Goal: Navigation & Orientation: Find specific page/section

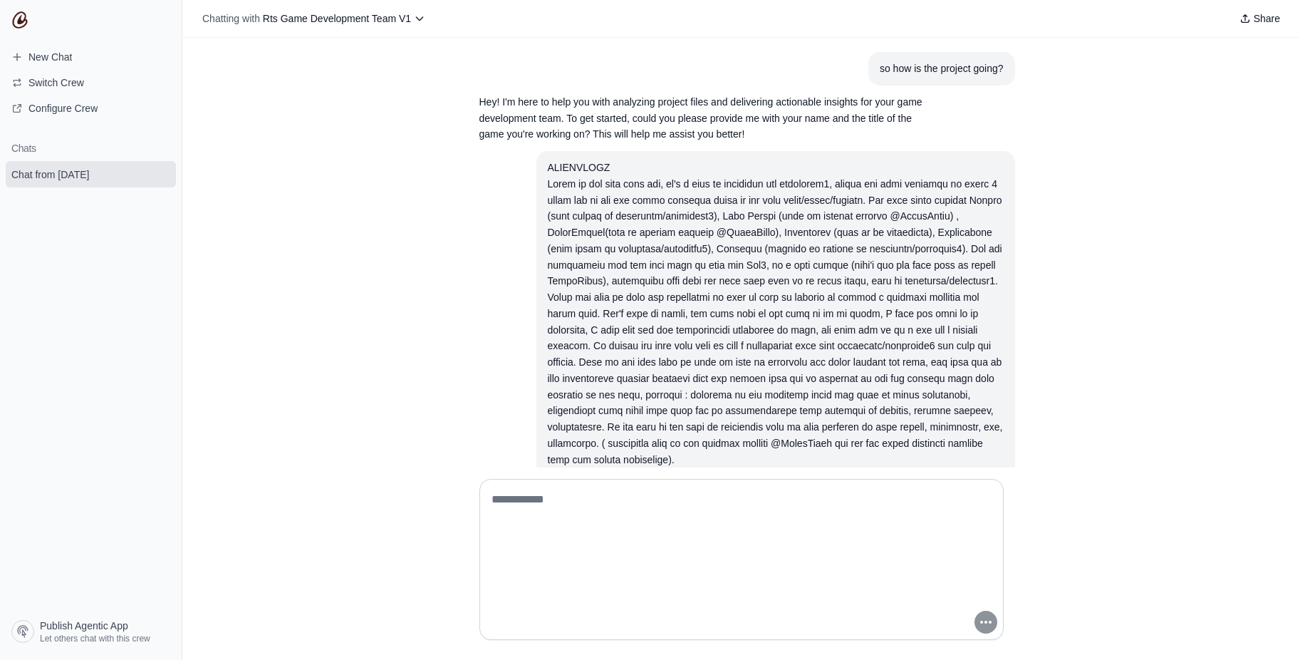
scroll to position [88, 0]
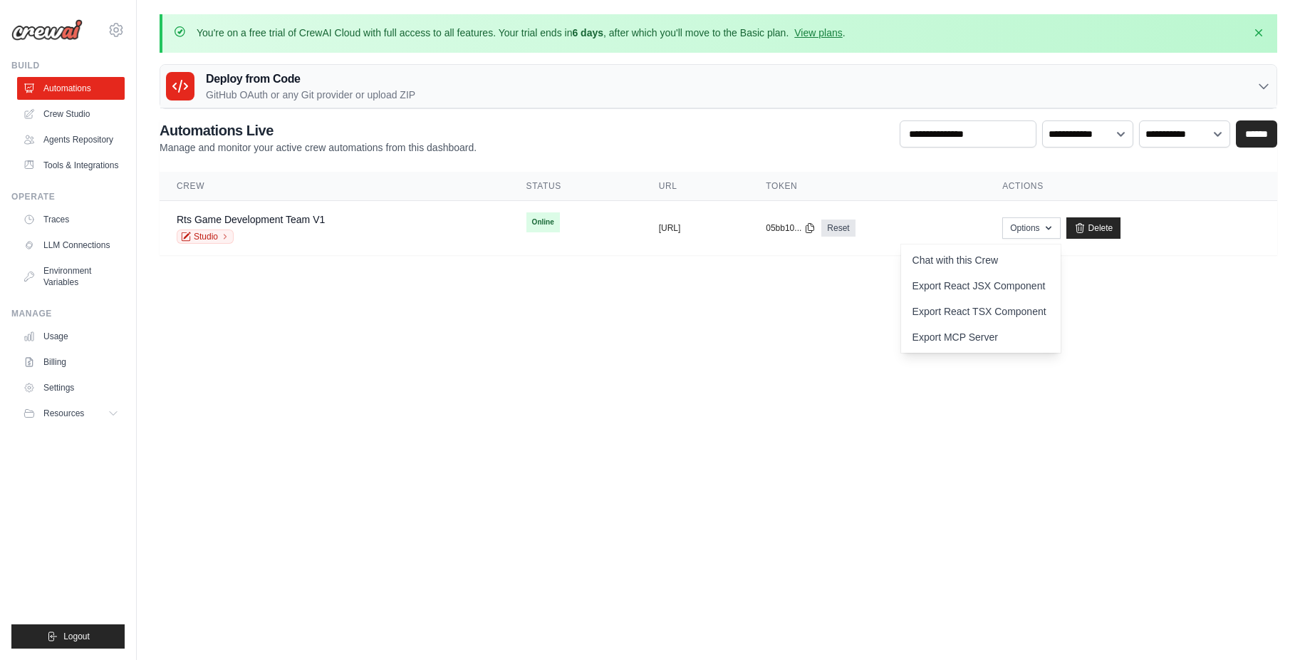
click at [364, 332] on body "andres.chiri.valdivia@gmail.com Settings Build Automations Resources" at bounding box center [650, 330] width 1300 height 660
